Goal: Find specific page/section: Find specific page/section

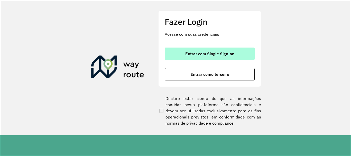
click at [218, 50] on button "Entrar com Single Sign-on" at bounding box center [210, 54] width 90 height 12
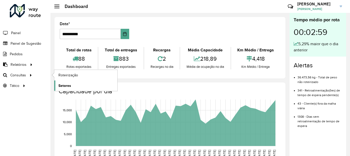
click at [62, 87] on span "Setores" at bounding box center [64, 85] width 13 height 5
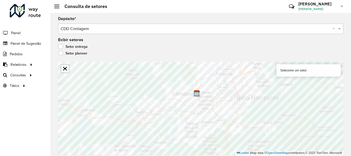
click at [318, 71] on div "Selecione um setor" at bounding box center [309, 70] width 64 height 12
click at [298, 70] on div "Selecione um setor" at bounding box center [309, 70] width 64 height 12
click at [299, 72] on div "Selecione um setor" at bounding box center [309, 70] width 64 height 12
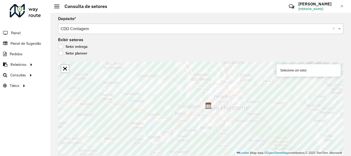
drag, startPoint x: 265, startPoint y: 56, endPoint x: 195, endPoint y: 58, distance: 70.5
click at [264, 56] on div "Setor planner" at bounding box center [200, 54] width 285 height 6
click at [67, 68] on link "Abrir mapa em tela cheia" at bounding box center [65, 69] width 8 height 8
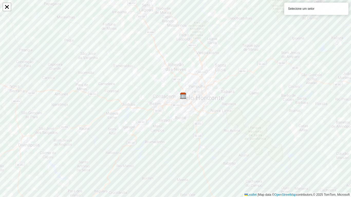
click at [310, 7] on div "Selecione um setor" at bounding box center [316, 9] width 64 height 12
click at [302, 12] on div "Selecione um setor" at bounding box center [316, 9] width 64 height 12
click at [302, 9] on div "Selecione um setor" at bounding box center [316, 9] width 64 height 12
